Goal: Information Seeking & Learning: Understand process/instructions

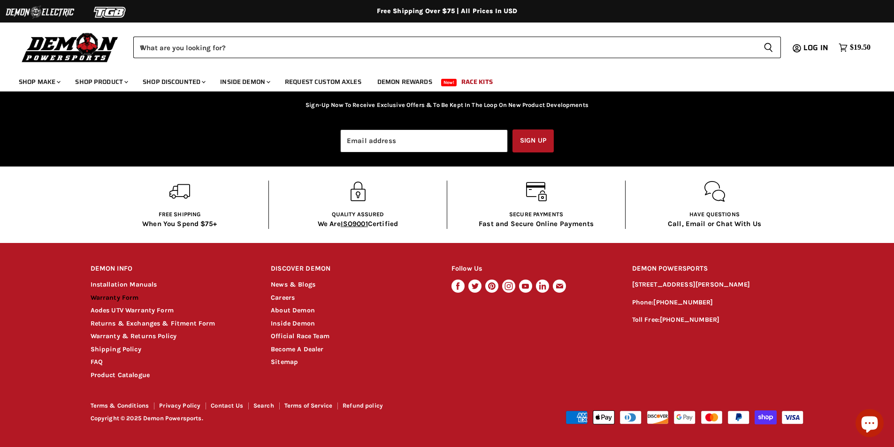
click at [106, 298] on link "Warranty Form" at bounding box center [115, 298] width 48 height 8
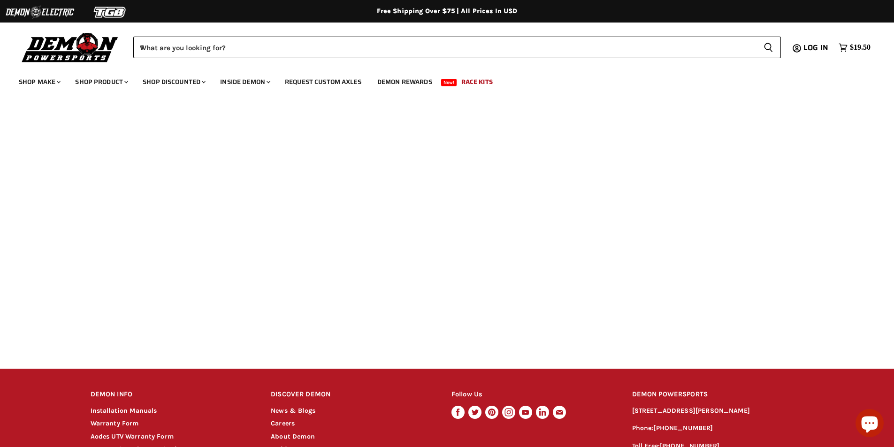
scroll to position [420, 0]
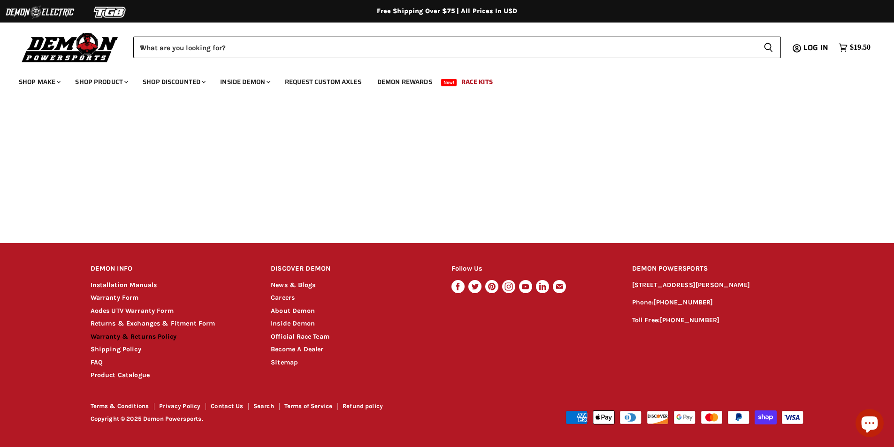
click at [123, 338] on link "Warranty & Returns Policy" at bounding box center [134, 337] width 86 height 8
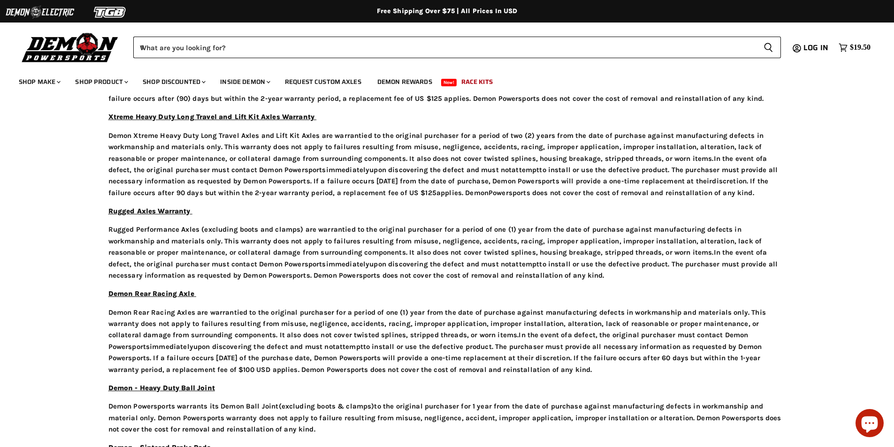
scroll to position [751, 0]
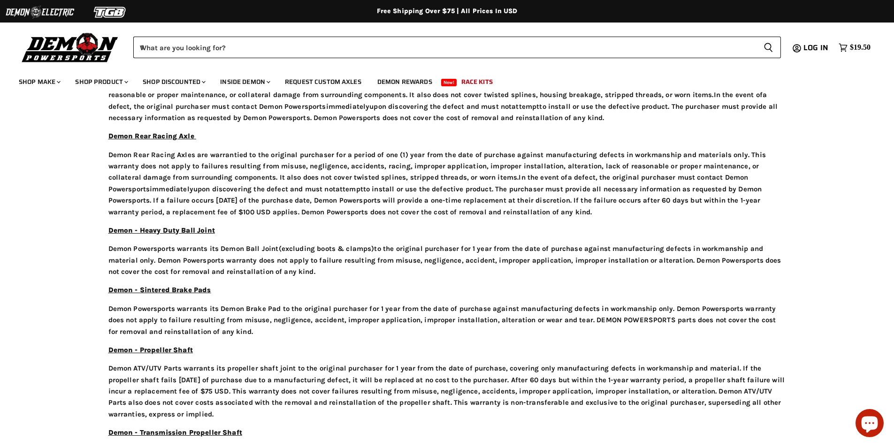
click at [495, 249] on p "Demon Powersports warrants its Demon Ball Joint (excluding boots & clamps) to t…" at bounding box center [446, 260] width 677 height 34
